Goal: Information Seeking & Learning: Learn about a topic

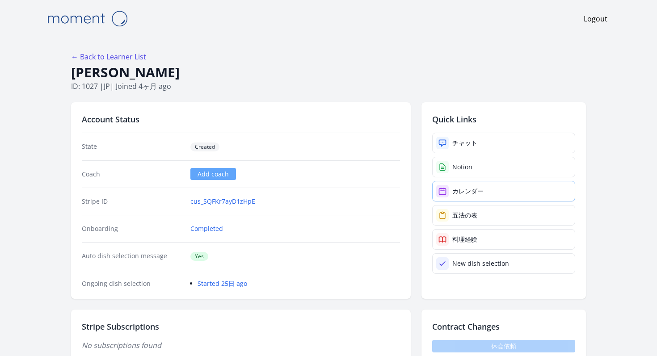
click at [444, 181] on link "カレンダー" at bounding box center [503, 191] width 143 height 21
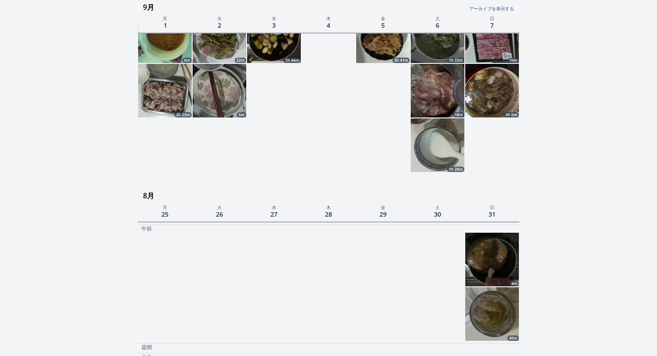
scroll to position [1642, 0]
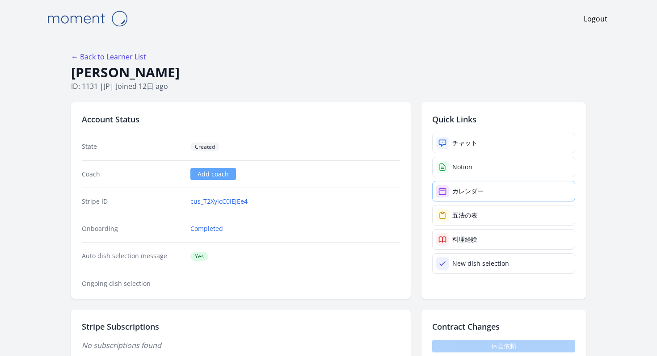
click at [439, 181] on link "カレンダー" at bounding box center [503, 191] width 143 height 21
click at [473, 181] on link "カレンダー" at bounding box center [503, 191] width 143 height 21
click at [452, 187] on div "カレンダー" at bounding box center [467, 191] width 31 height 9
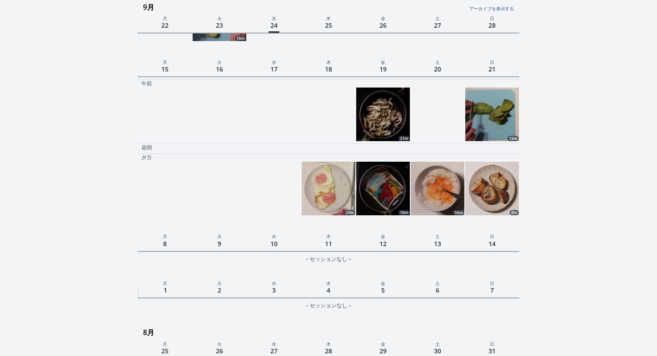
scroll to position [254, 0]
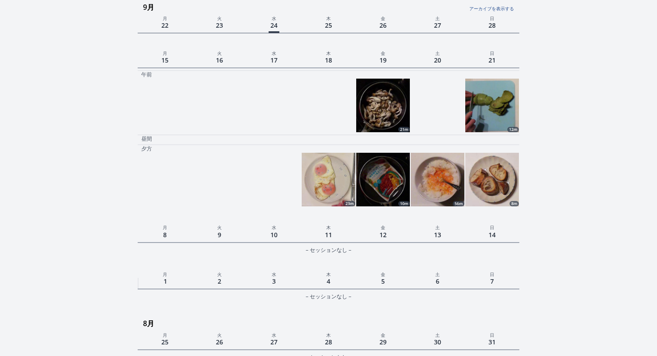
click at [382, 79] on img at bounding box center [383, 106] width 54 height 54
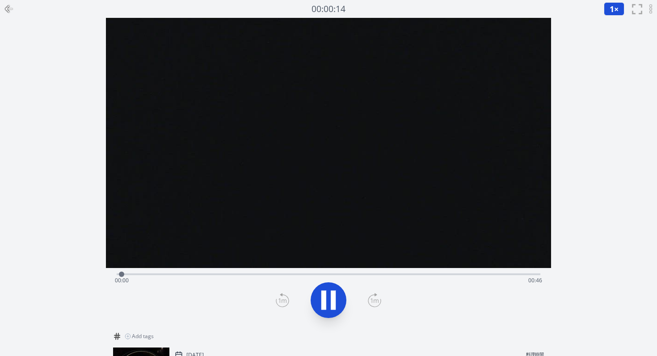
click at [621, 4] on button "1 ×" at bounding box center [613, 8] width 21 height 13
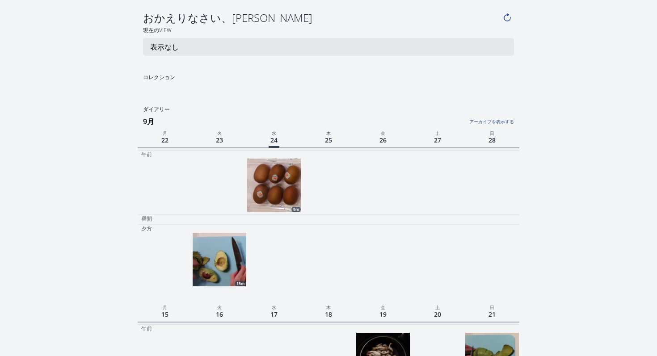
click at [285, 159] on img at bounding box center [274, 186] width 54 height 54
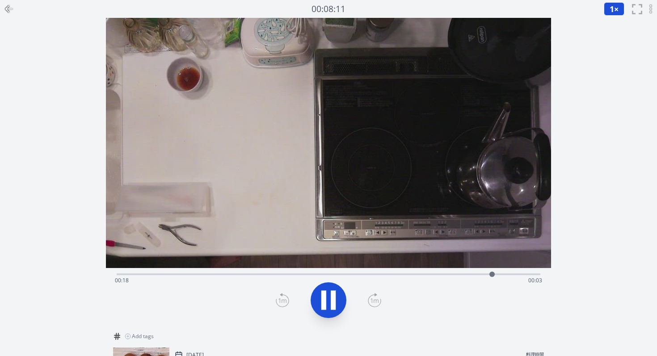
click at [327, 288] on icon at bounding box center [328, 300] width 25 height 25
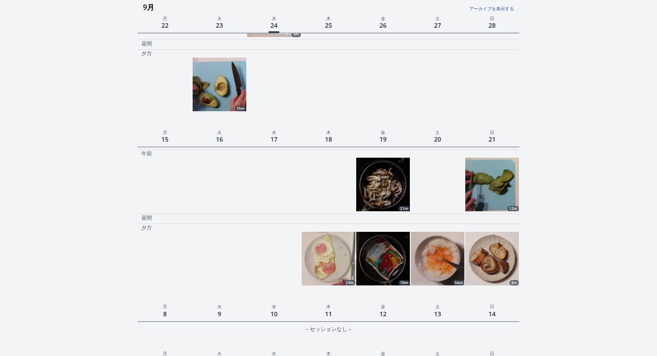
scroll to position [176, 0]
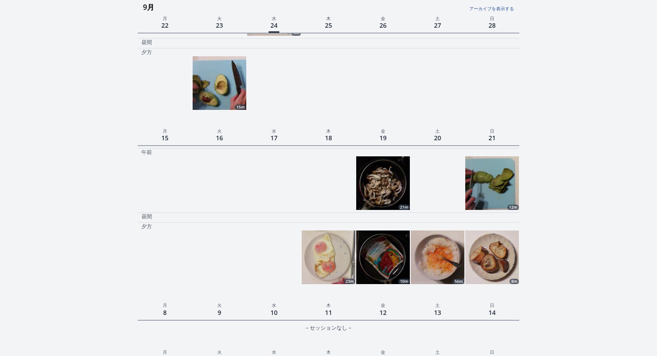
click at [426, 230] on img at bounding box center [437, 257] width 54 height 54
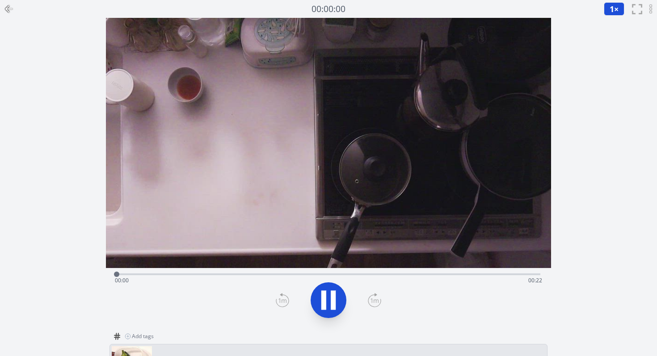
click at [620, 4] on button "1 ×" at bounding box center [613, 8] width 21 height 13
click at [620, 71] on li "2×" at bounding box center [615, 78] width 25 height 14
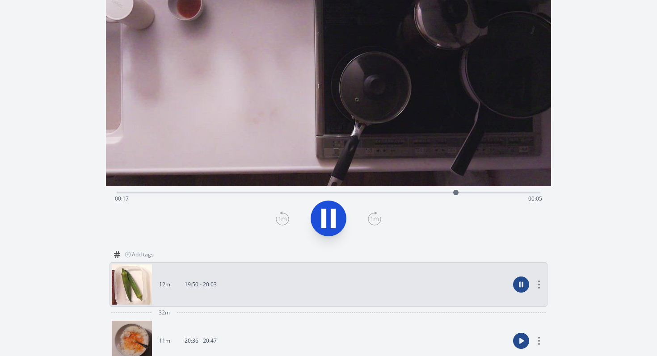
scroll to position [83, 0]
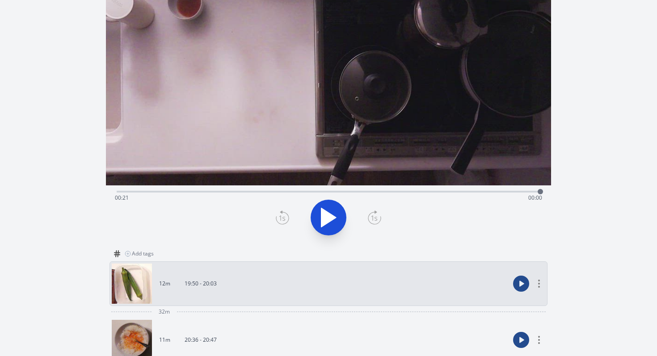
click at [524, 332] on circle at bounding box center [521, 340] width 16 height 16
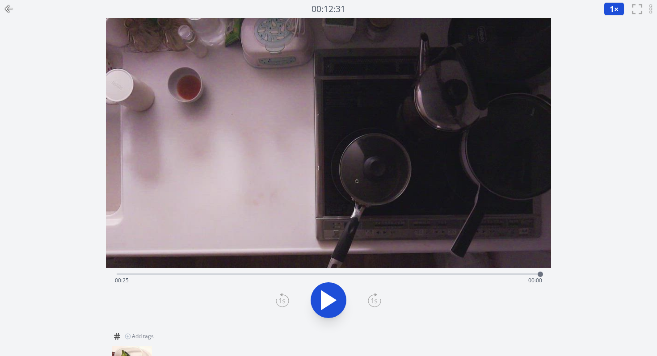
click at [602, 137] on div "録音を消去しますか？ 一度消去したものは元に戻せません。 戻る 消去する 00:12:31 1 × 0.25× 0.5× 1× 1.5× 2× fullscr…" at bounding box center [328, 275] width 657 height 550
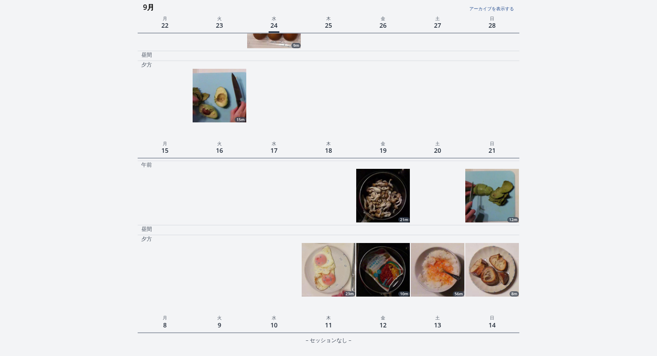
scroll to position [240, 0]
